Goal: Transaction & Acquisition: Purchase product/service

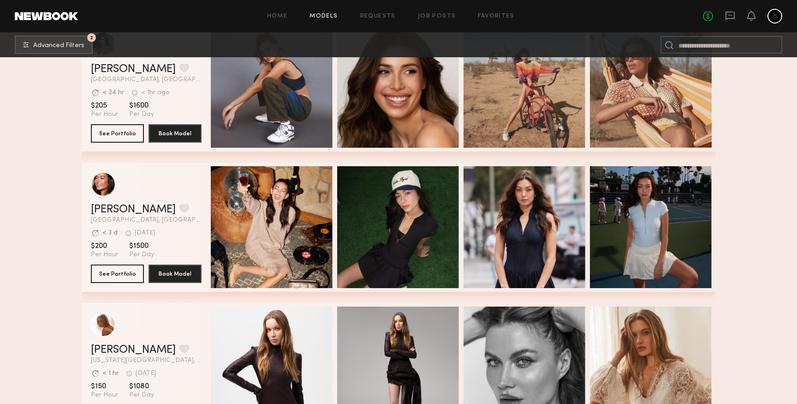
scroll to position [2327, 0]
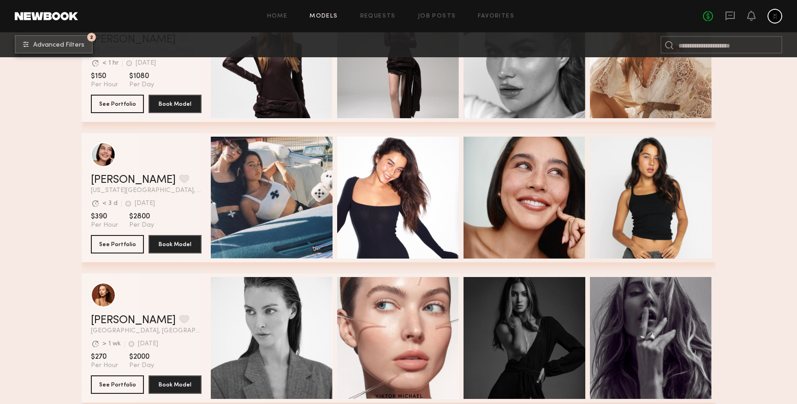
click at [56, 41] on button "2 Advanced Filters" at bounding box center [54, 44] width 78 height 18
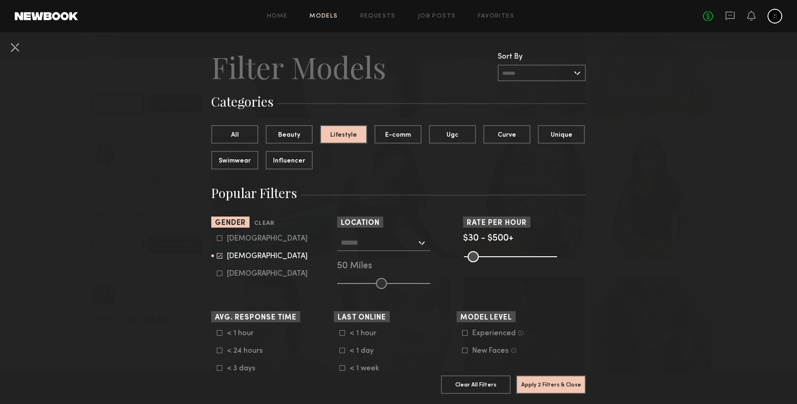
scroll to position [15, 0]
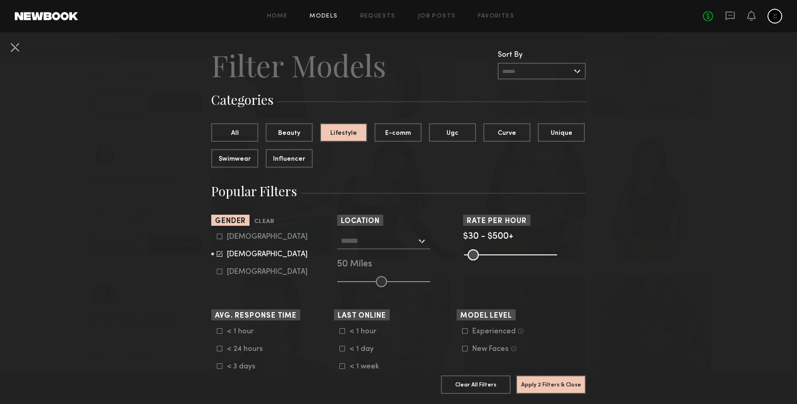
click at [378, 247] on input "text" at bounding box center [379, 241] width 76 height 16
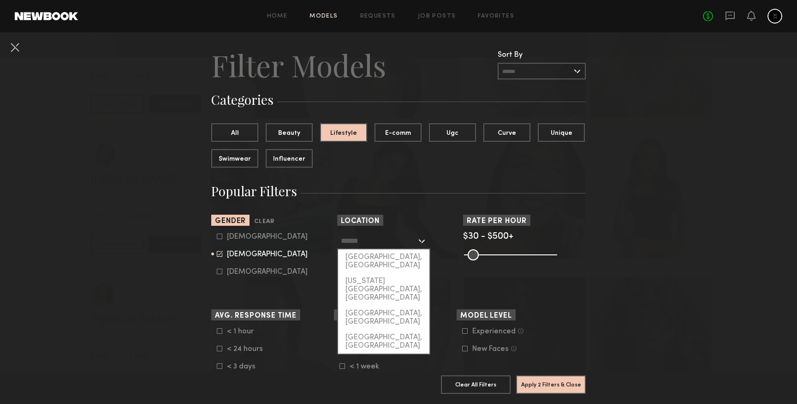
scroll to position [16, 0]
click at [381, 258] on div "[GEOGRAPHIC_DATA], [GEOGRAPHIC_DATA]" at bounding box center [383, 261] width 91 height 24
type input "**********"
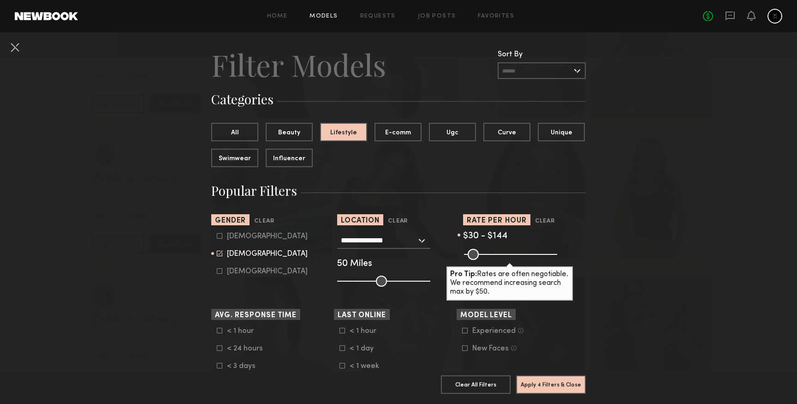
drag, startPoint x: 537, startPoint y: 258, endPoint x: 490, endPoint y: 264, distance: 48.0
type input "***"
click at [490, 260] on input "range" at bounding box center [510, 254] width 93 height 11
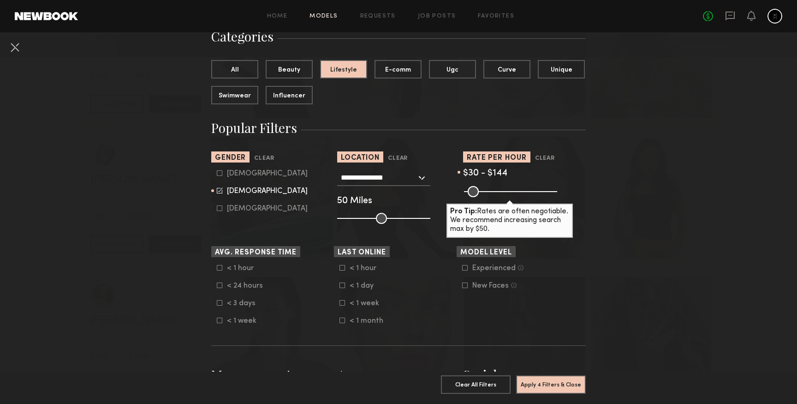
scroll to position [87, 0]
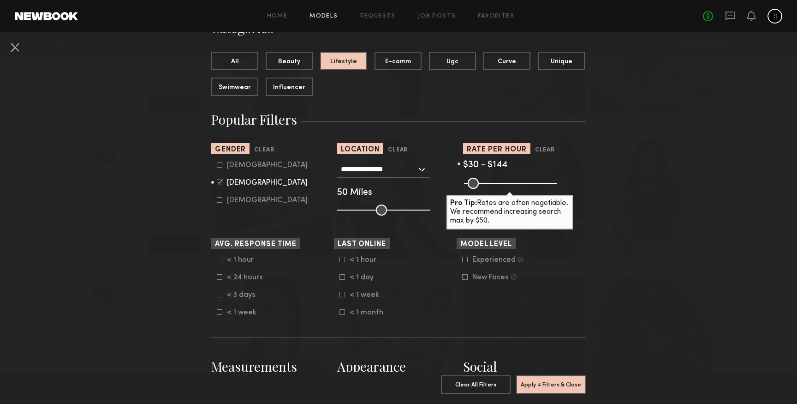
click at [469, 278] on label "New Faces Talent we’ve deemed to be in the early stages of their professional c…" at bounding box center [489, 277] width 54 height 6
click at [245, 67] on button "All" at bounding box center [234, 60] width 47 height 18
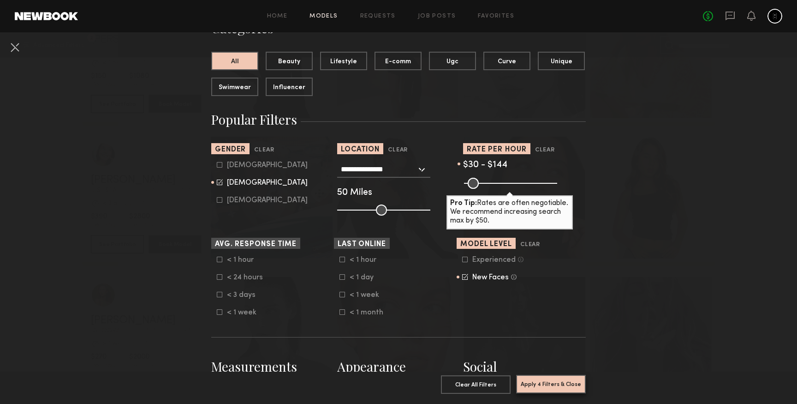
click at [558, 382] on button "Apply 4 Filters & Close" at bounding box center [551, 384] width 70 height 18
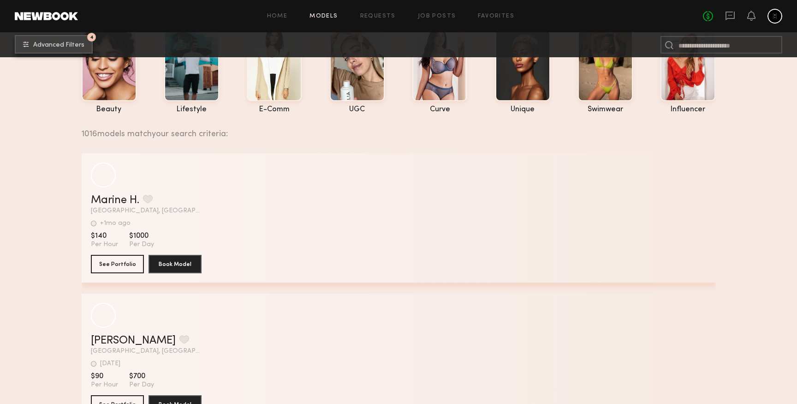
scroll to position [72, 0]
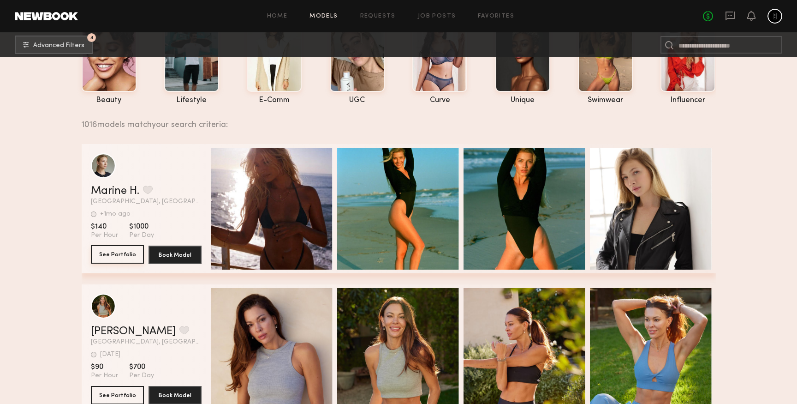
click at [120, 257] on button "See Portfolio" at bounding box center [117, 254] width 53 height 18
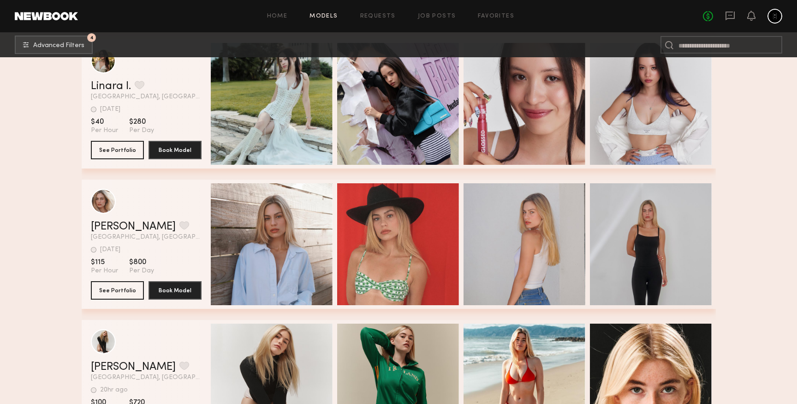
scroll to position [722, 0]
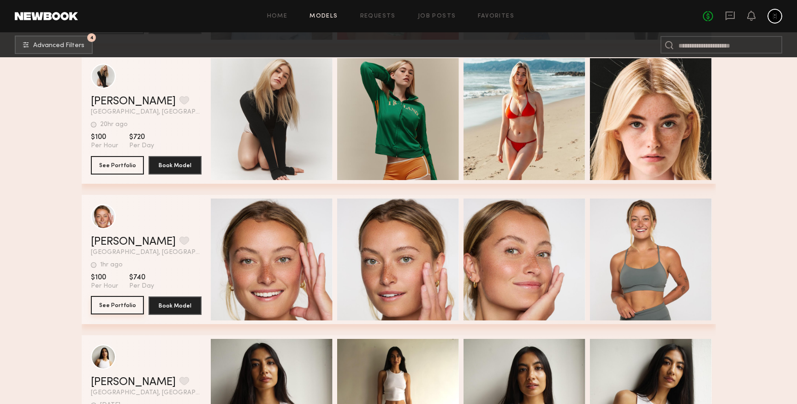
click at [121, 306] on button "See Portfolio" at bounding box center [117, 305] width 53 height 18
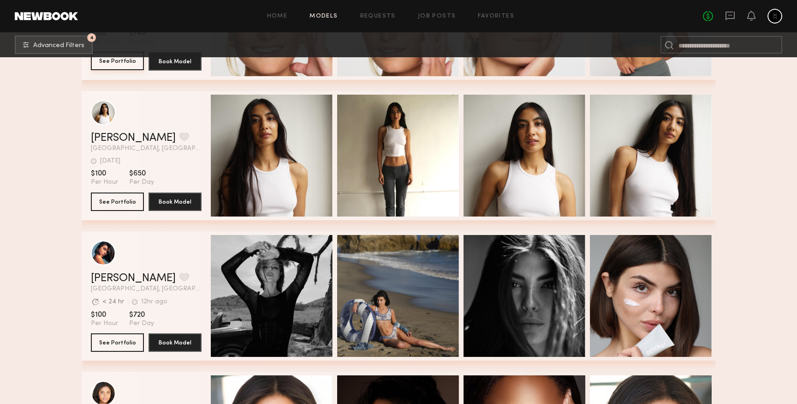
scroll to position [969, 0]
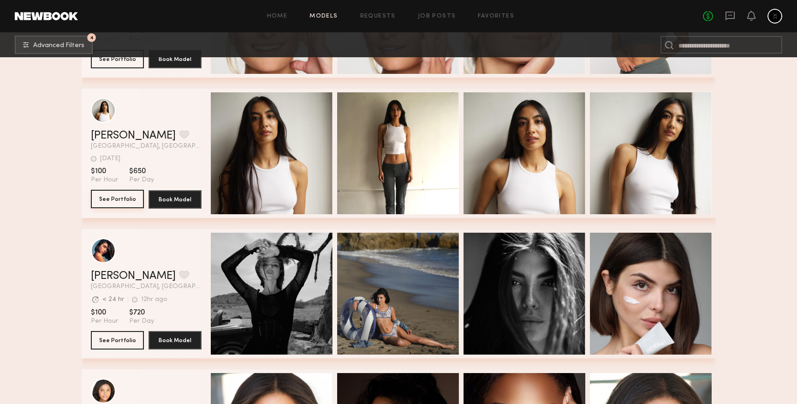
click at [124, 197] on button "See Portfolio" at bounding box center [117, 199] width 53 height 18
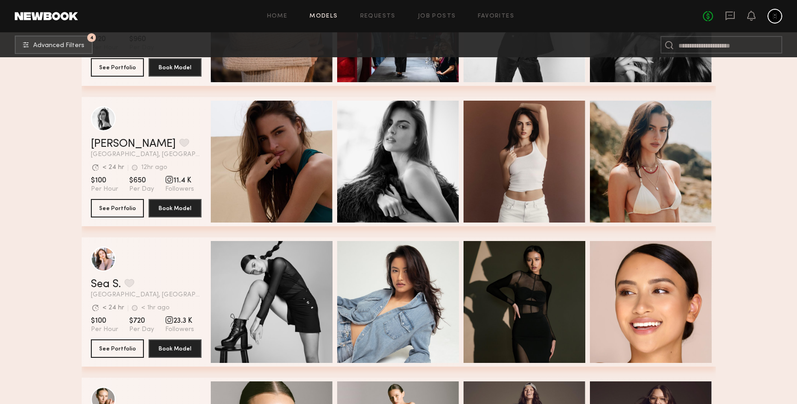
scroll to position [1698, 0]
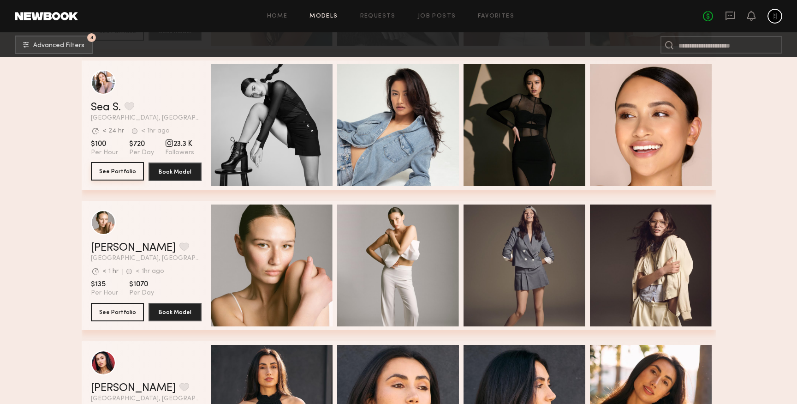
click at [131, 171] on button "See Portfolio" at bounding box center [117, 171] width 53 height 18
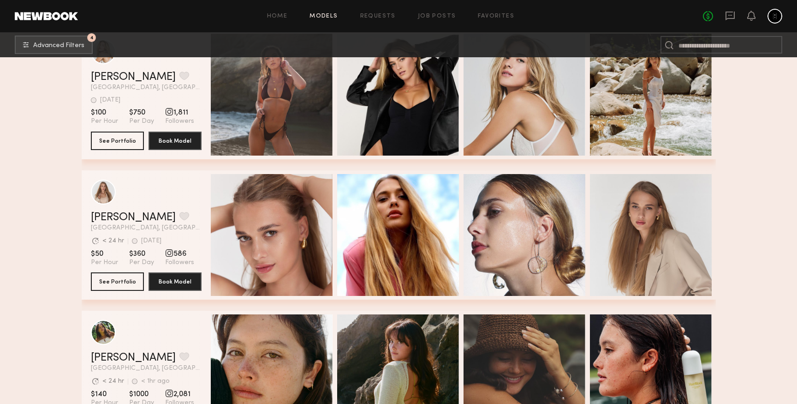
scroll to position [2459, 0]
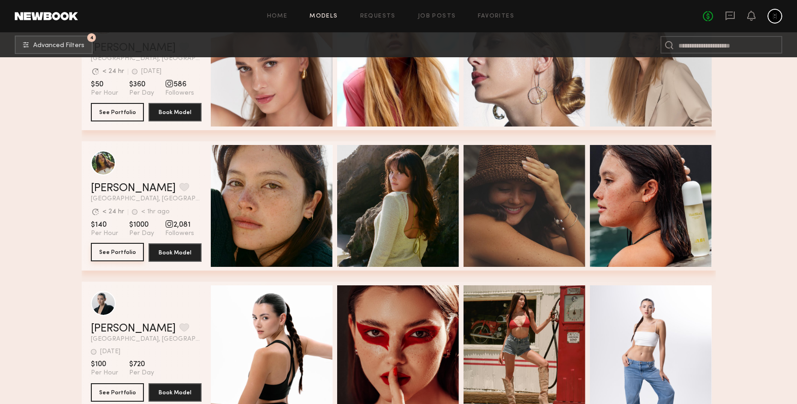
click at [129, 254] on button "See Portfolio" at bounding box center [117, 252] width 53 height 18
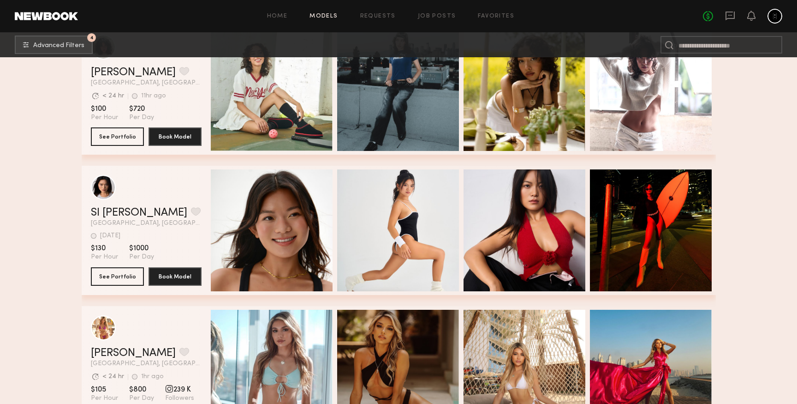
scroll to position [3839, 0]
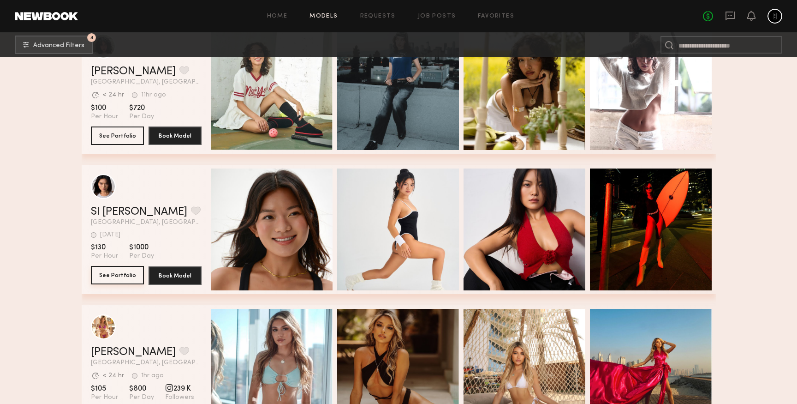
click at [126, 280] on button "See Portfolio" at bounding box center [117, 275] width 53 height 18
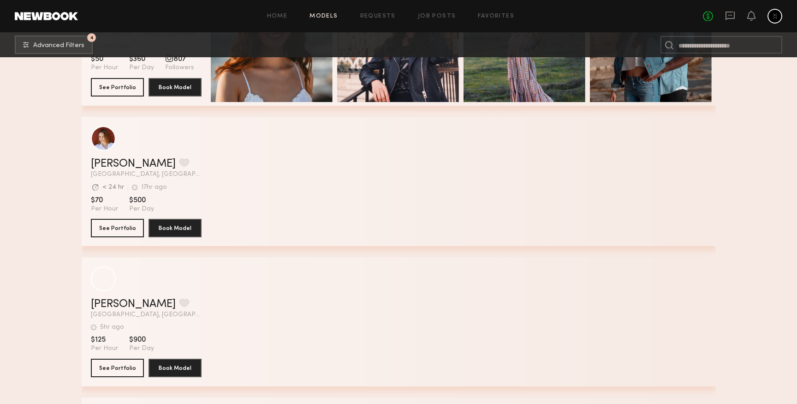
scroll to position [5465, 0]
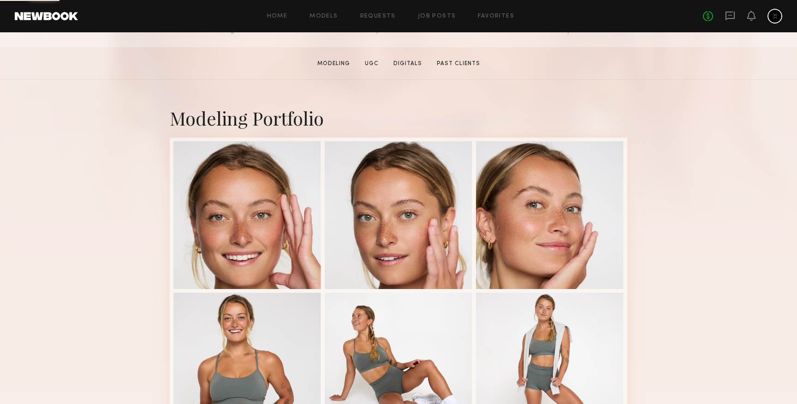
scroll to position [200, 0]
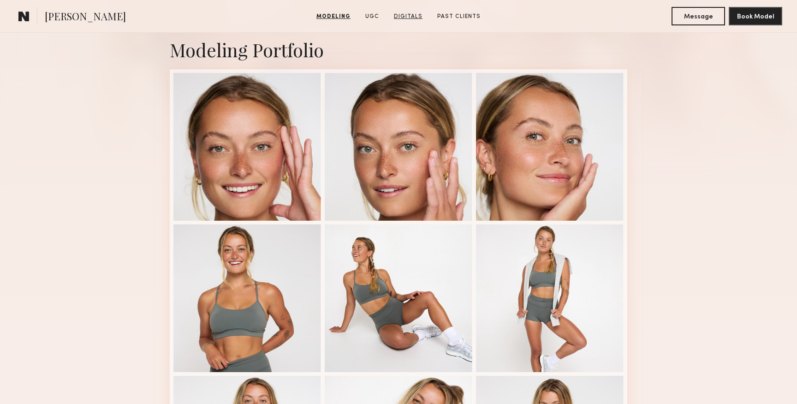
click at [410, 14] on link "Digitals" at bounding box center [408, 16] width 36 height 8
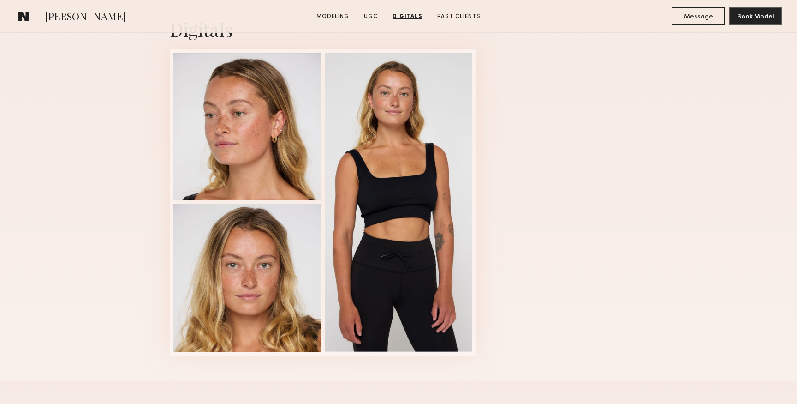
scroll to position [1337, 0]
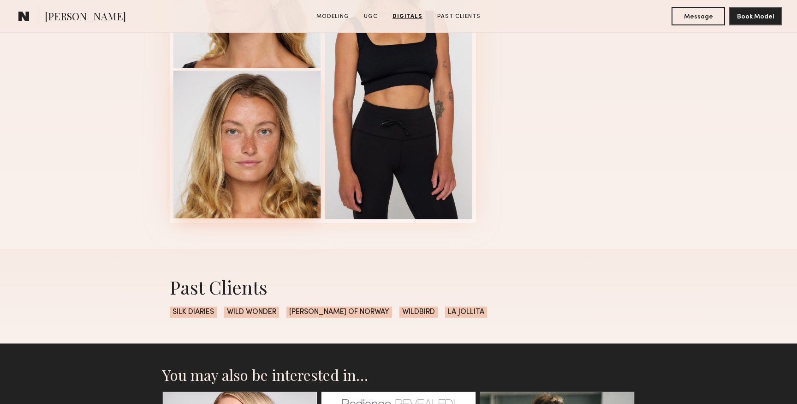
click at [280, 162] on div at bounding box center [248, 145] width 148 height 148
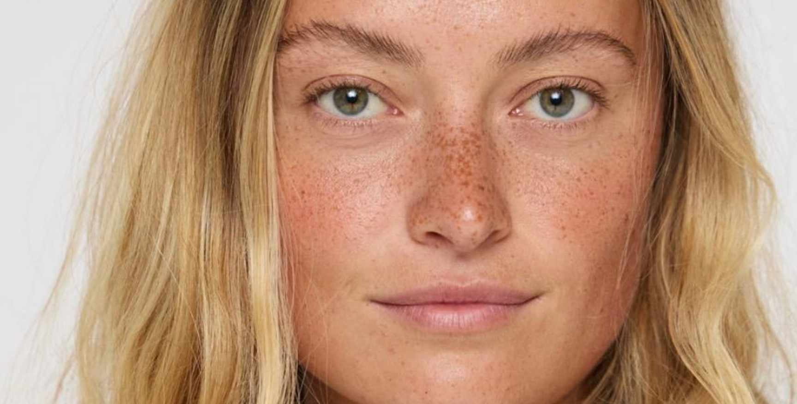
click at [375, 200] on img at bounding box center [399, 195] width 324 height 324
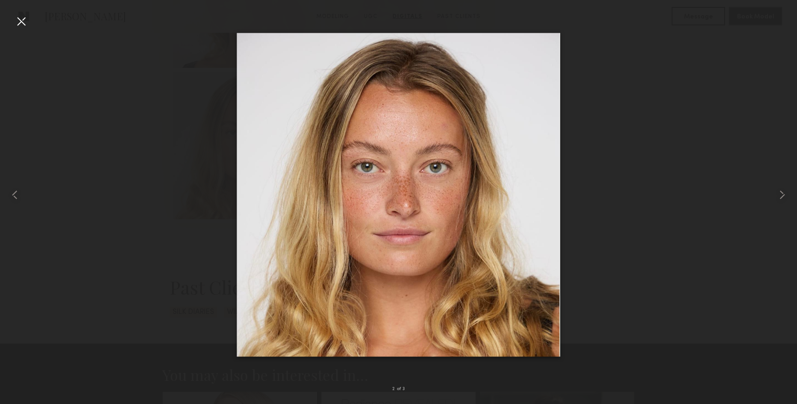
click at [18, 22] on div at bounding box center [21, 21] width 15 height 15
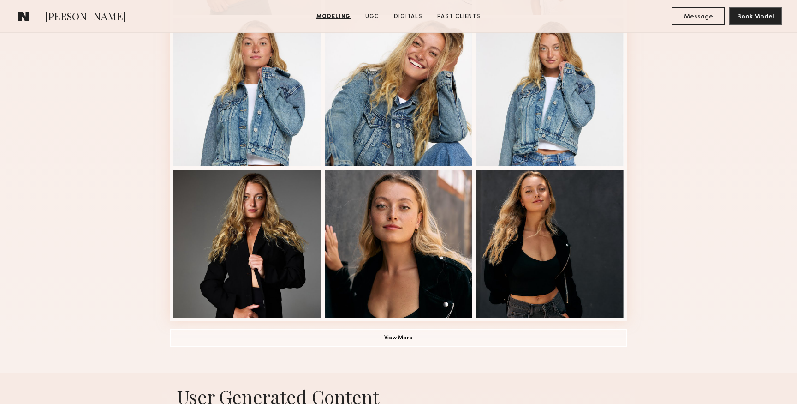
scroll to position [558, 0]
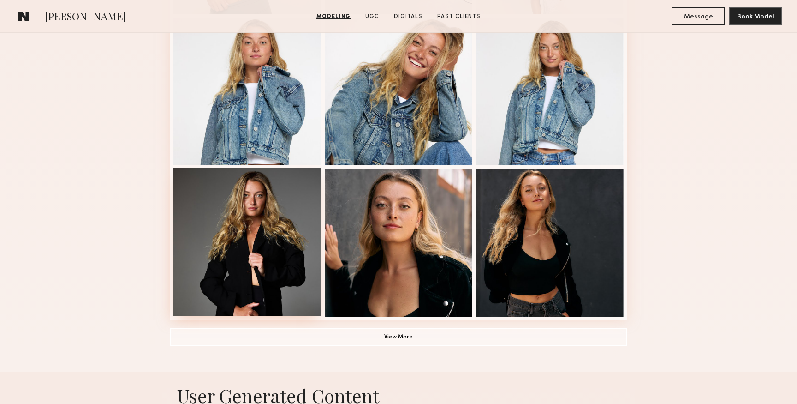
click at [242, 234] on div at bounding box center [248, 242] width 148 height 148
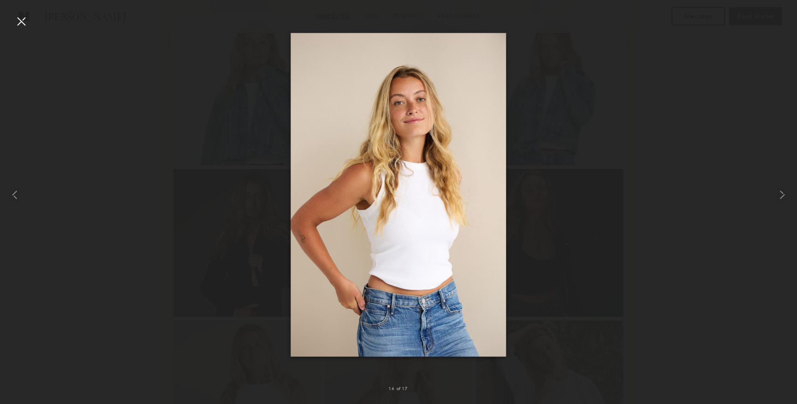
click at [18, 15] on div at bounding box center [21, 21] width 15 height 15
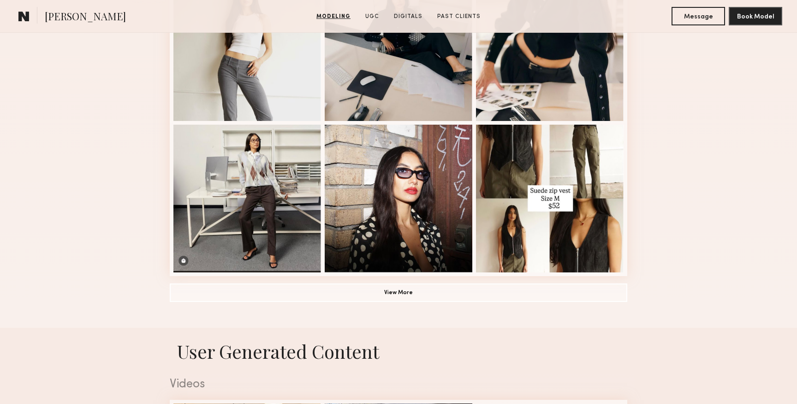
scroll to position [697, 0]
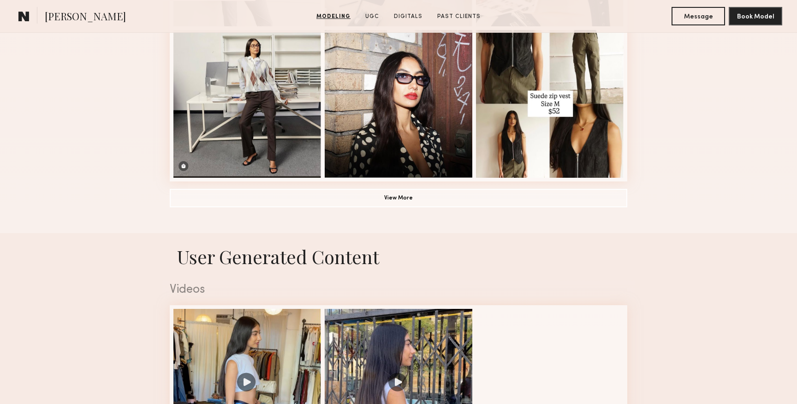
click at [250, 193] on button "View More" at bounding box center [399, 197] width 458 height 18
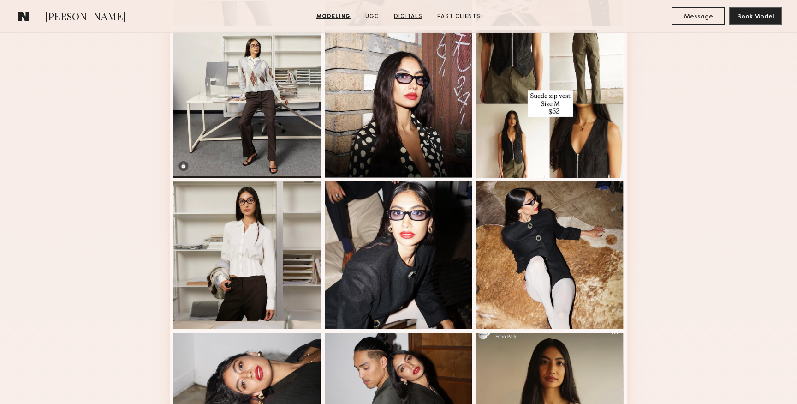
click at [407, 16] on link "Digitals" at bounding box center [408, 16] width 36 height 8
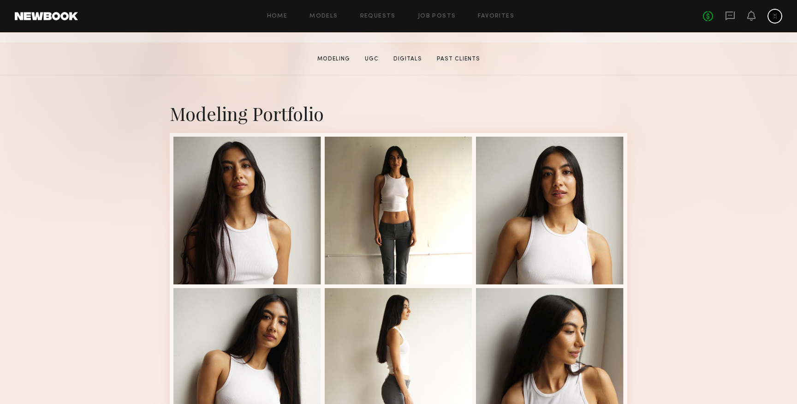
scroll to position [872, 0]
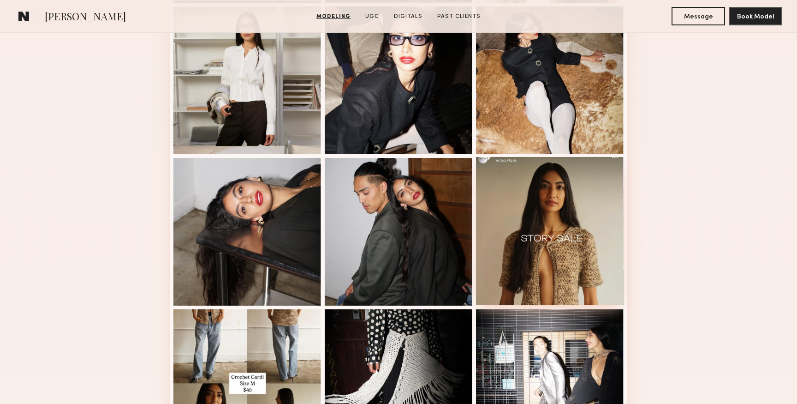
click at [559, 230] on div at bounding box center [550, 231] width 148 height 148
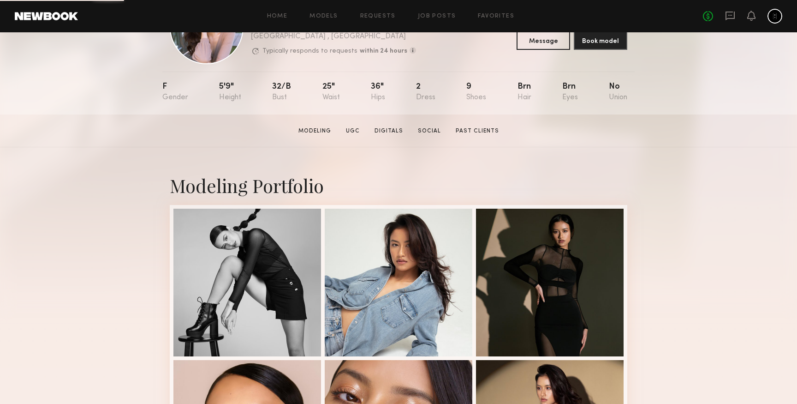
scroll to position [67, 0]
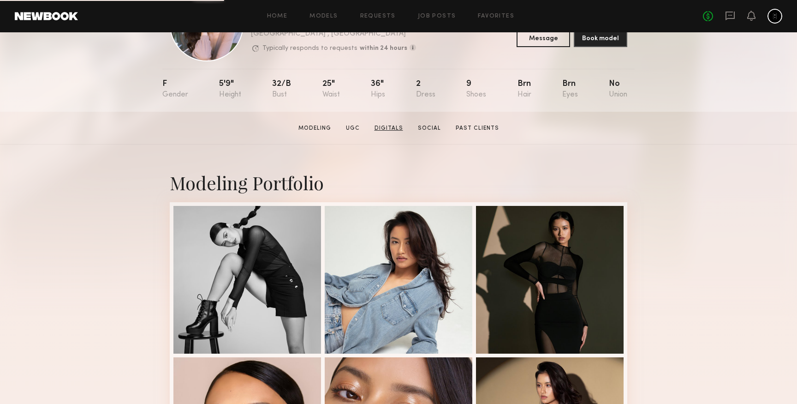
click at [379, 128] on link "Digitals" at bounding box center [389, 128] width 36 height 8
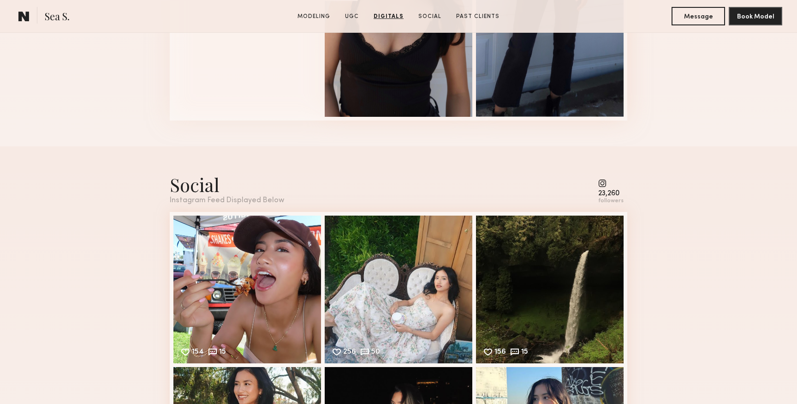
scroll to position [1538, 0]
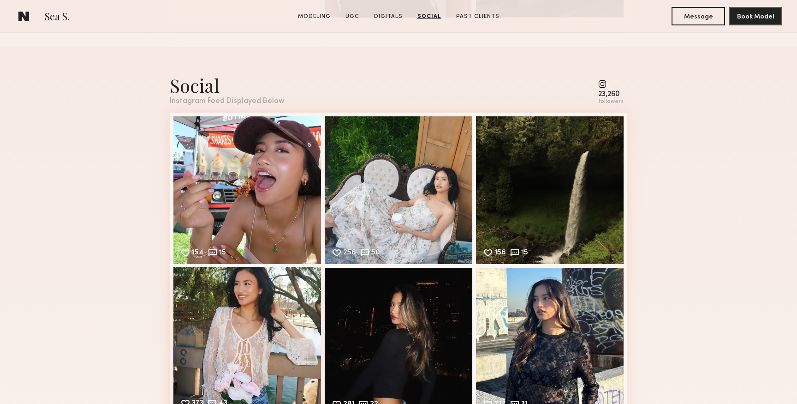
click at [288, 313] on div "373 43 Likes & comments displayed to show model’s engagement" at bounding box center [248, 341] width 148 height 148
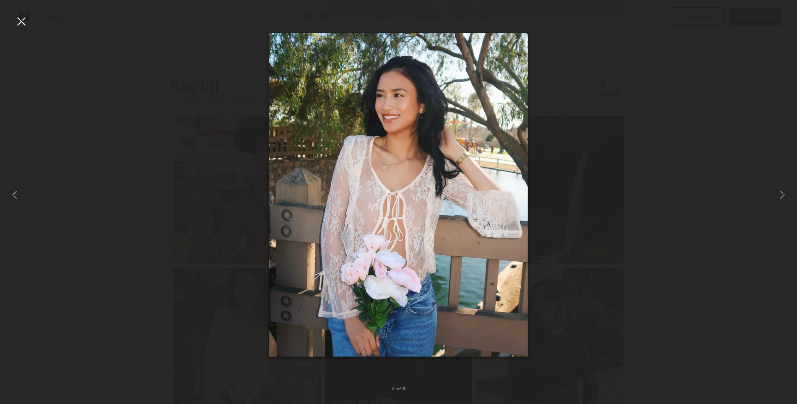
click at [18, 24] on div at bounding box center [21, 21] width 15 height 15
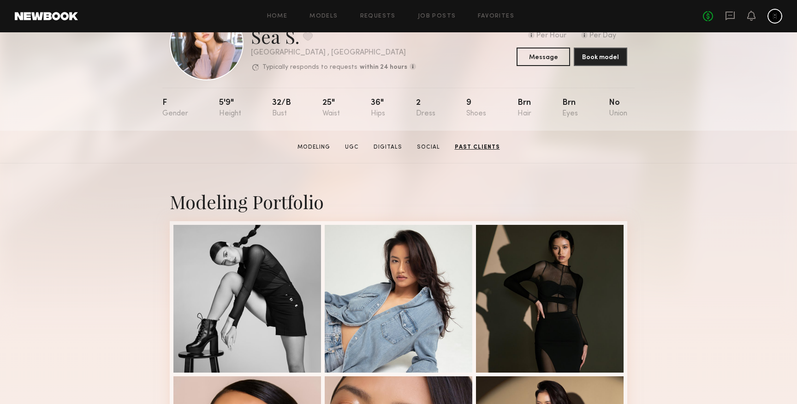
scroll to position [0, 0]
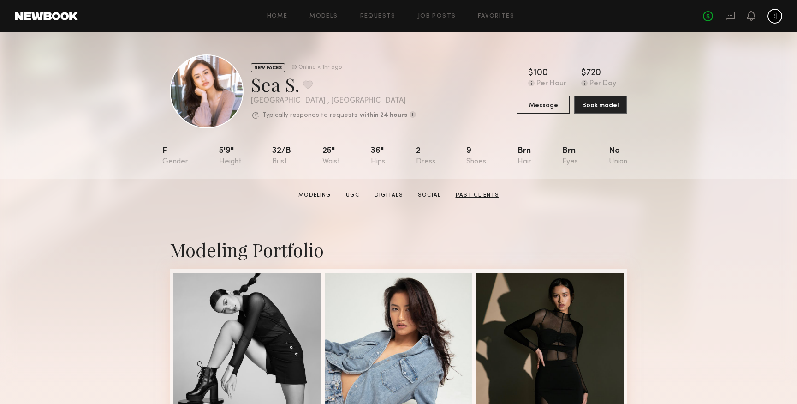
click at [466, 198] on link "Past Clients" at bounding box center [477, 195] width 51 height 8
click at [322, 193] on link "Modeling" at bounding box center [315, 195] width 40 height 8
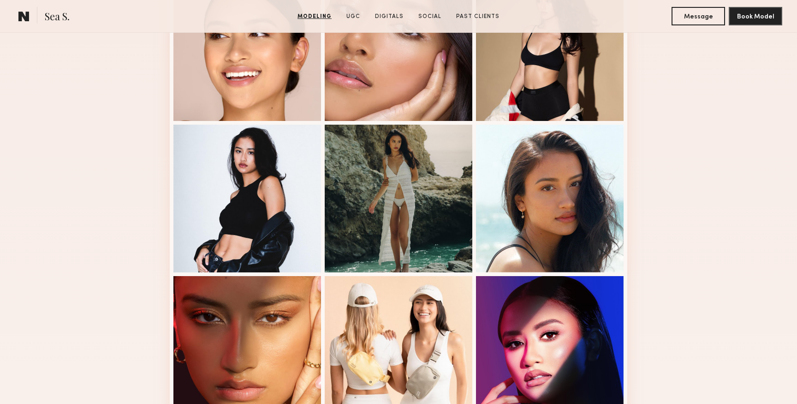
scroll to position [509, 0]
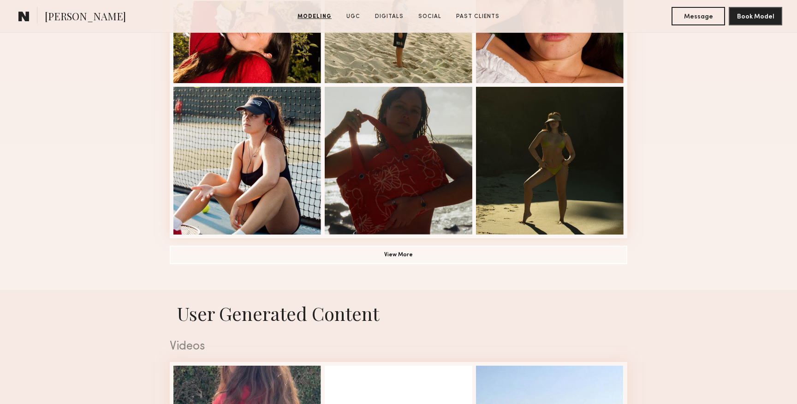
scroll to position [765, 0]
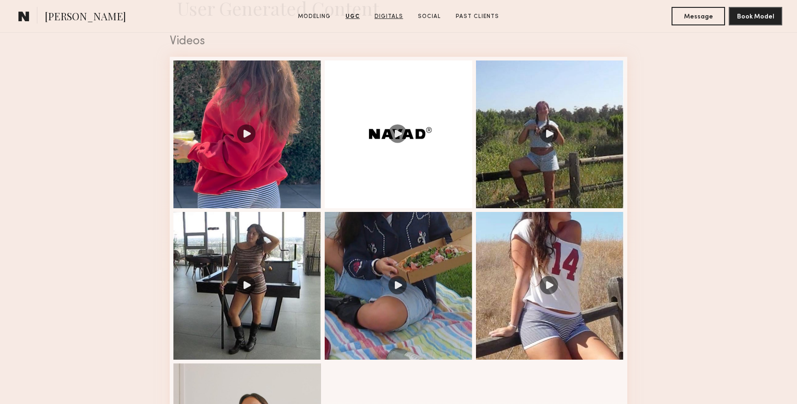
click at [380, 17] on link "Digitals" at bounding box center [389, 16] width 36 height 8
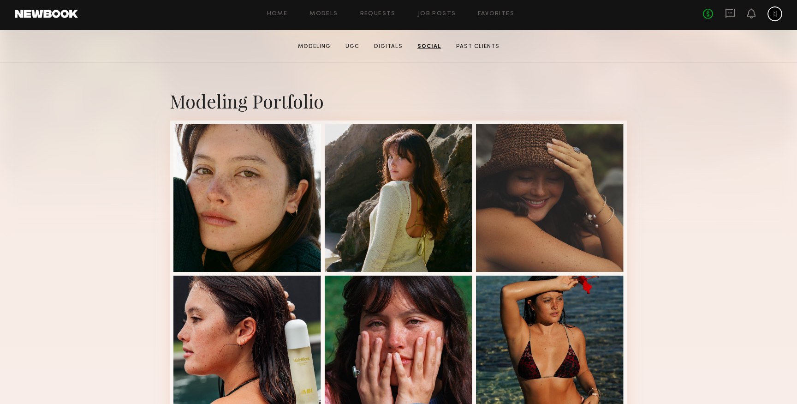
scroll to position [0, 0]
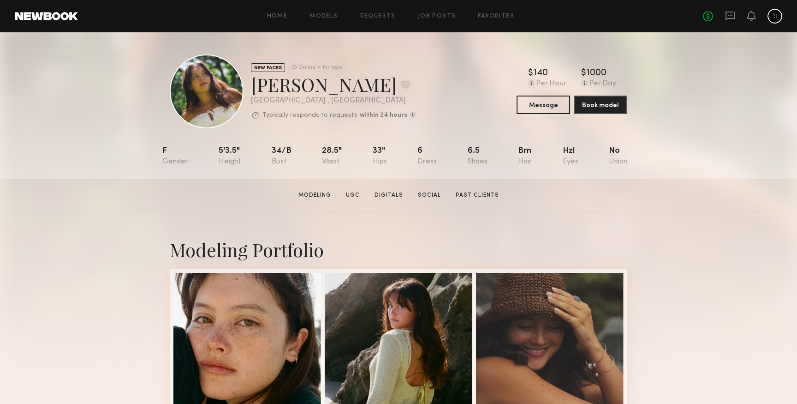
click at [285, 84] on div "[PERSON_NAME] Favorite" at bounding box center [333, 84] width 165 height 24
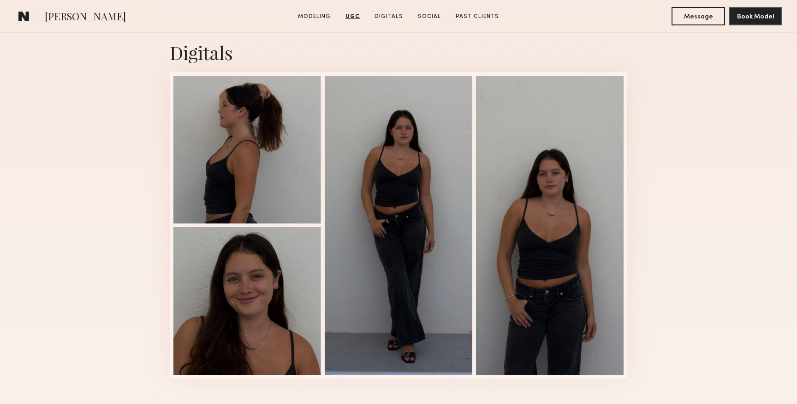
scroll to position [1988, 0]
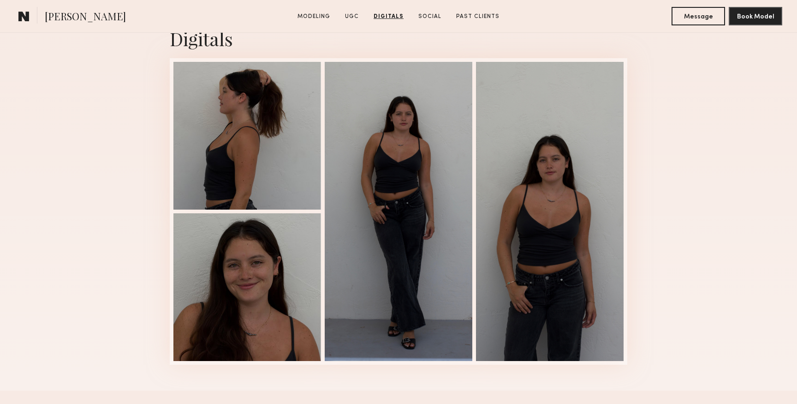
click at [119, 143] on div "Digitals 1 of 4" at bounding box center [398, 195] width 797 height 390
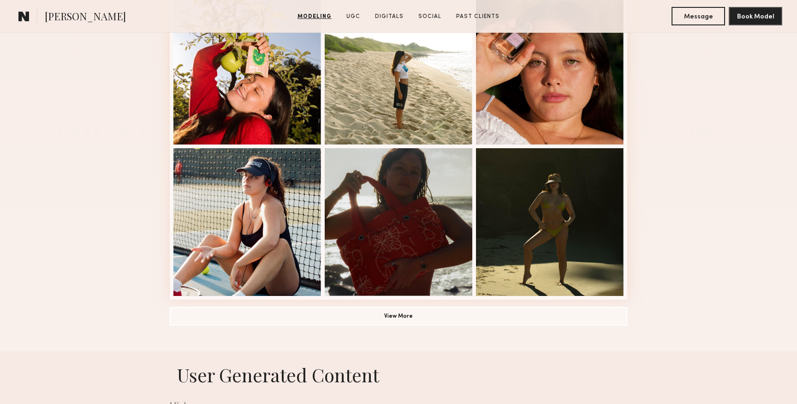
scroll to position [0, 0]
